Goal: Navigation & Orientation: Find specific page/section

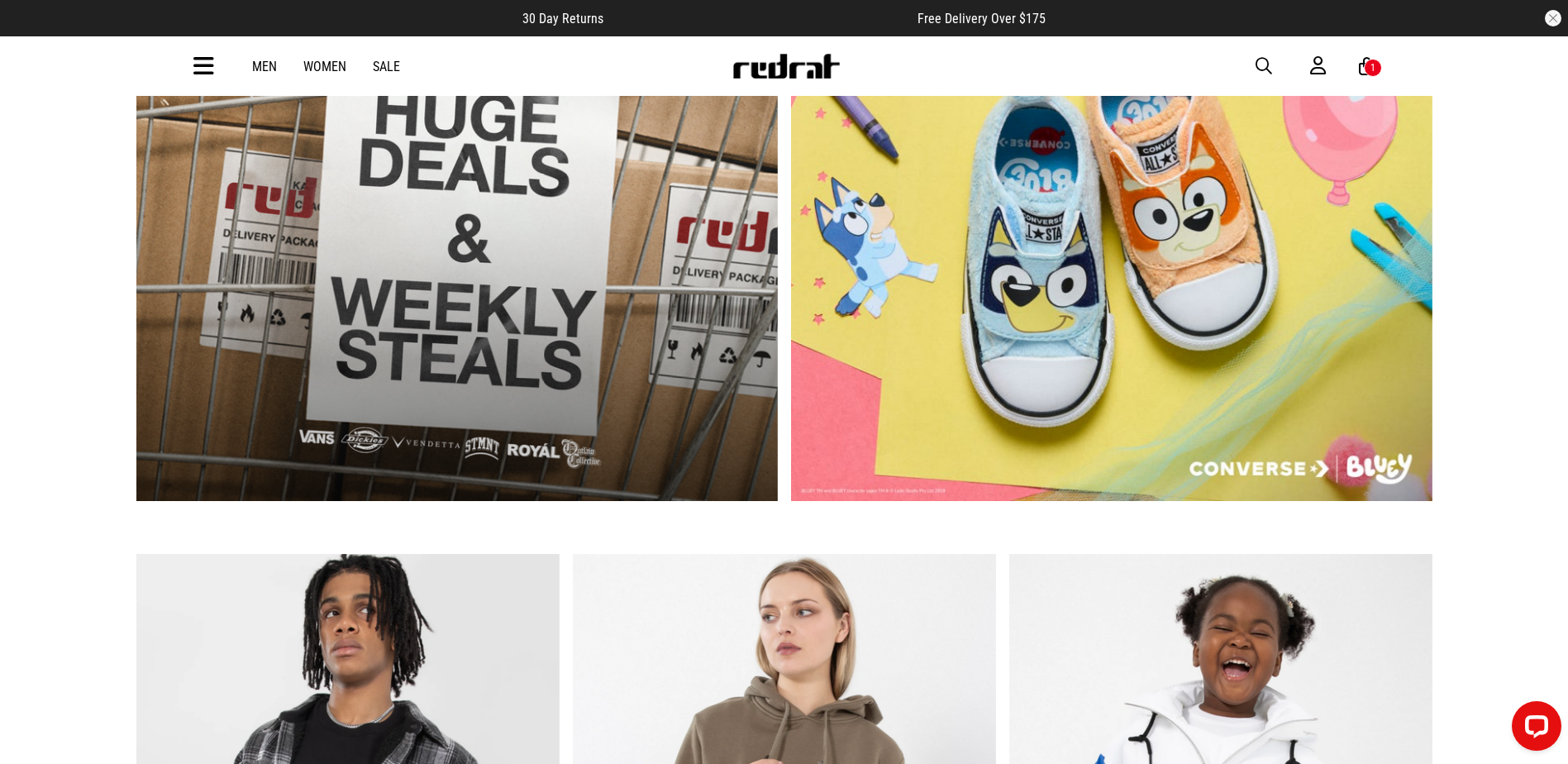
scroll to position [827, 0]
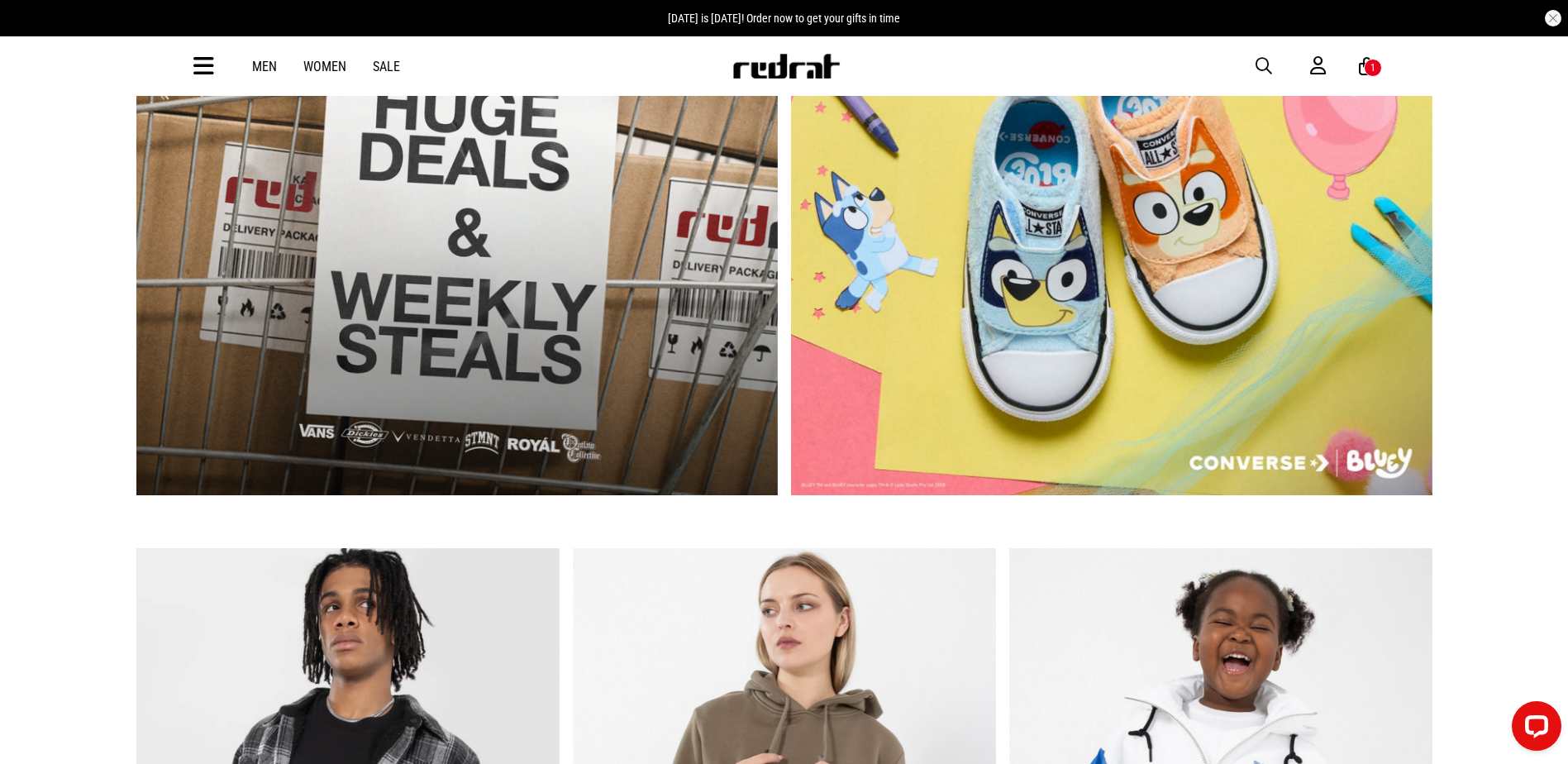
click at [632, 336] on link "1 / 2" at bounding box center [457, 230] width 641 height 531
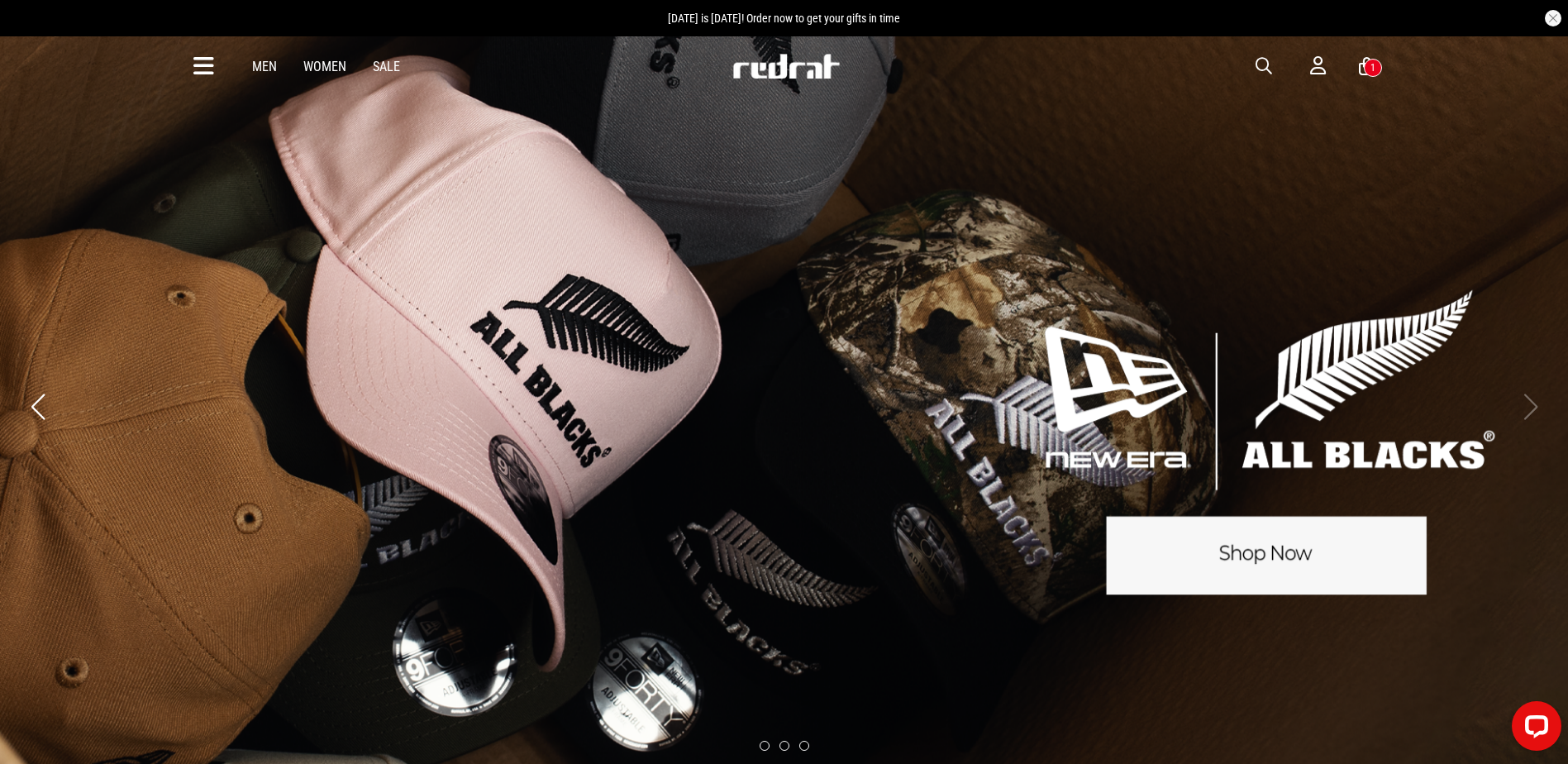
click at [206, 67] on icon at bounding box center [203, 67] width 20 height 28
